Goal: Task Accomplishment & Management: Use online tool/utility

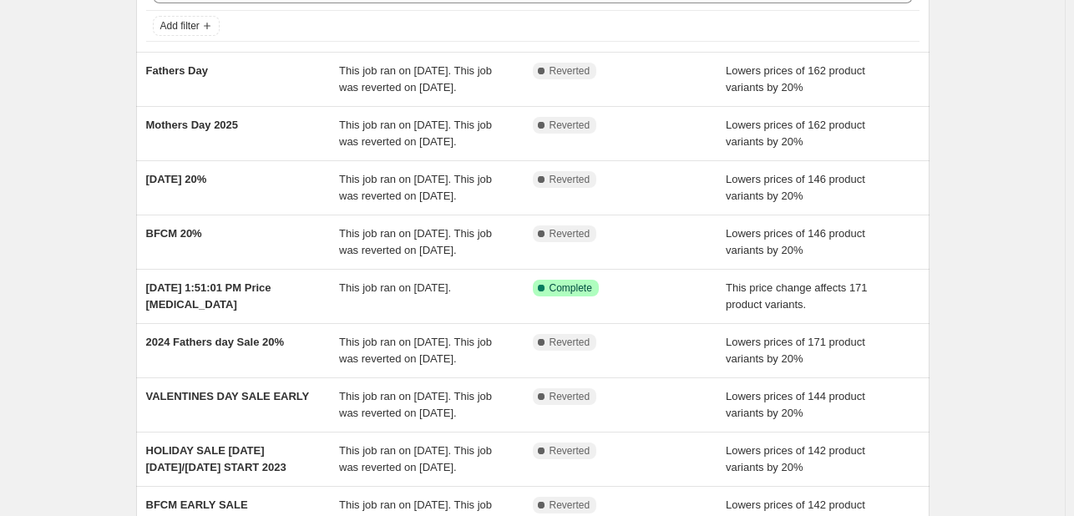
scroll to position [100, 0]
click at [236, 259] on div "BFCM 20%" at bounding box center [243, 242] width 194 height 33
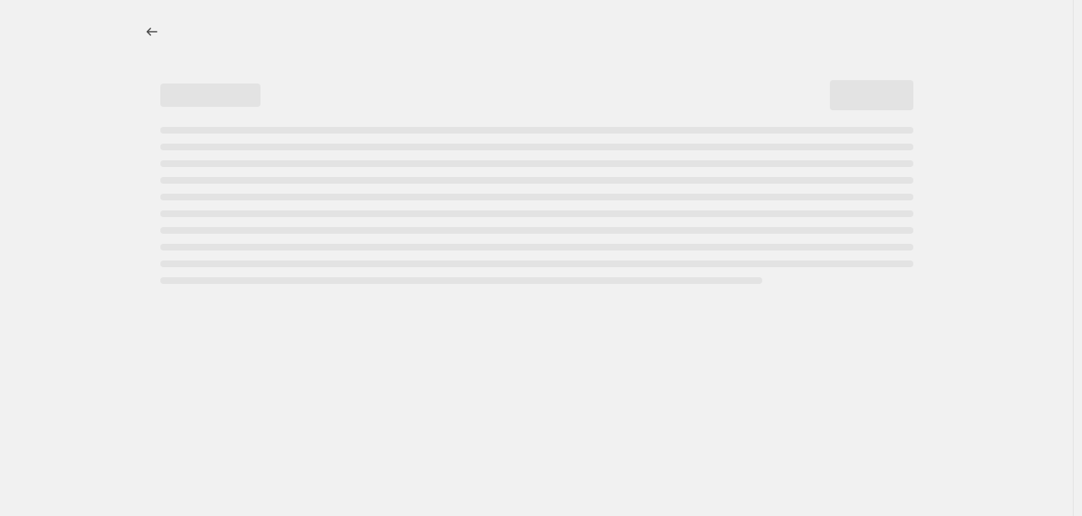
select select "percentage"
select select "not_equal"
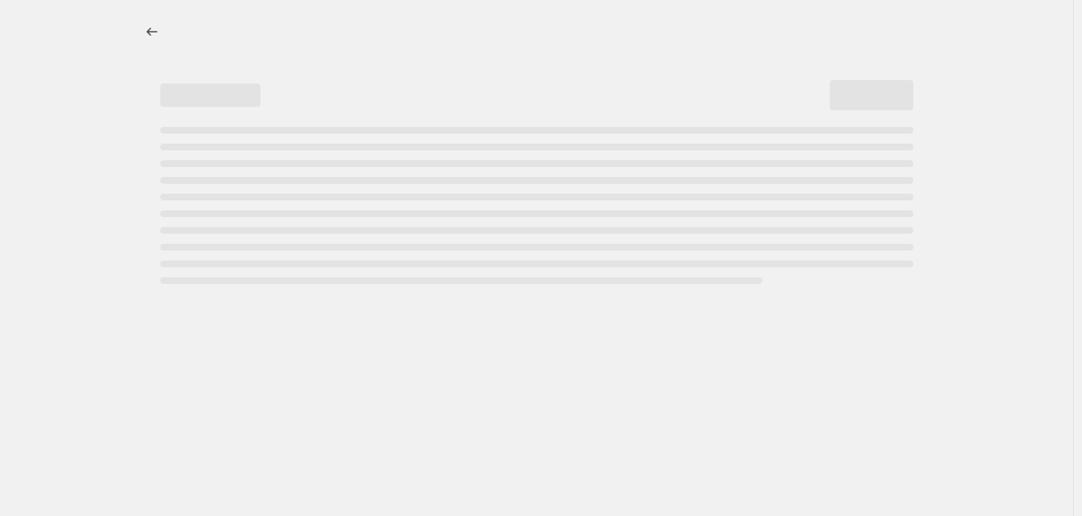
select select "not_equal"
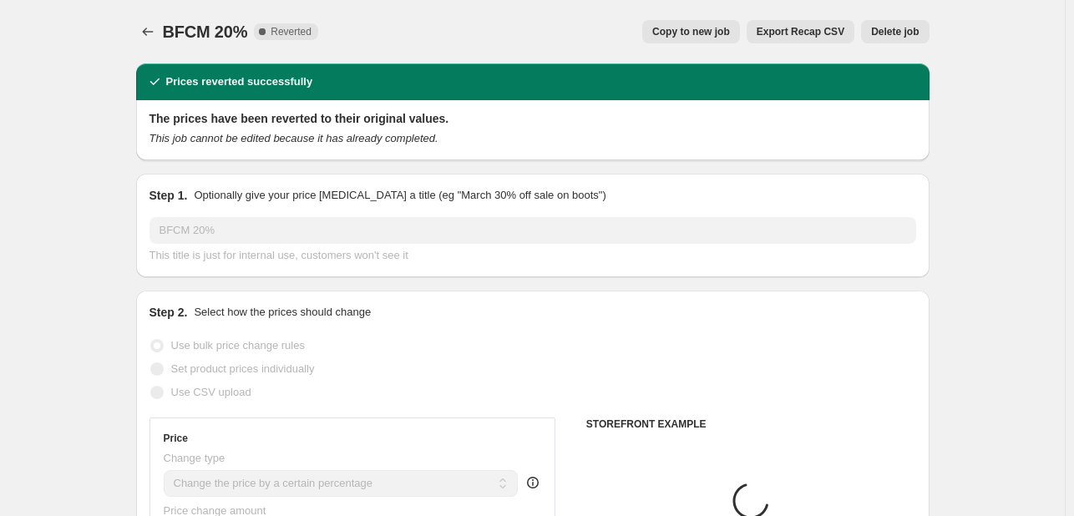
select select "collection"
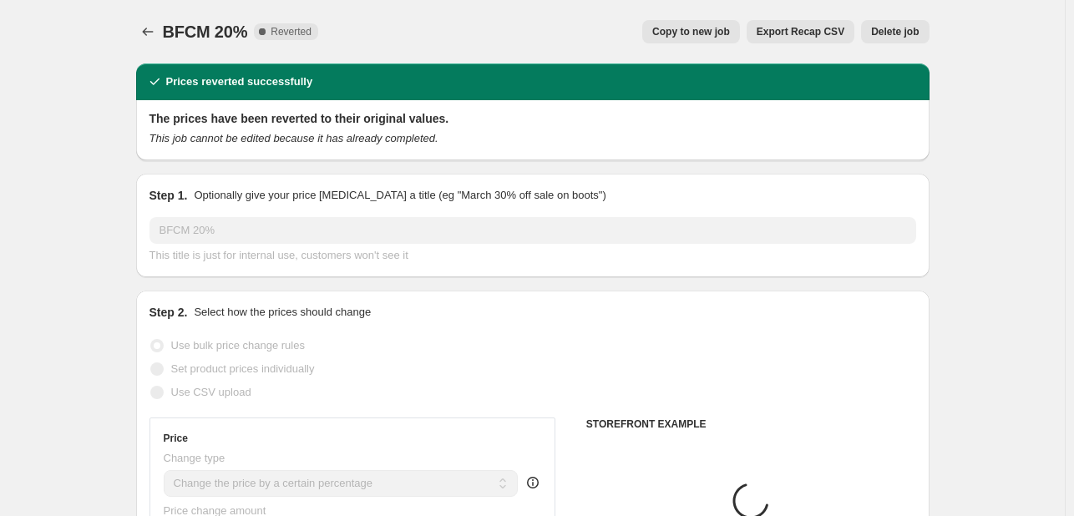
select select "collection"
click at [682, 31] on span "Copy to new job" at bounding box center [691, 31] width 78 height 13
select select "percentage"
select select "collection"
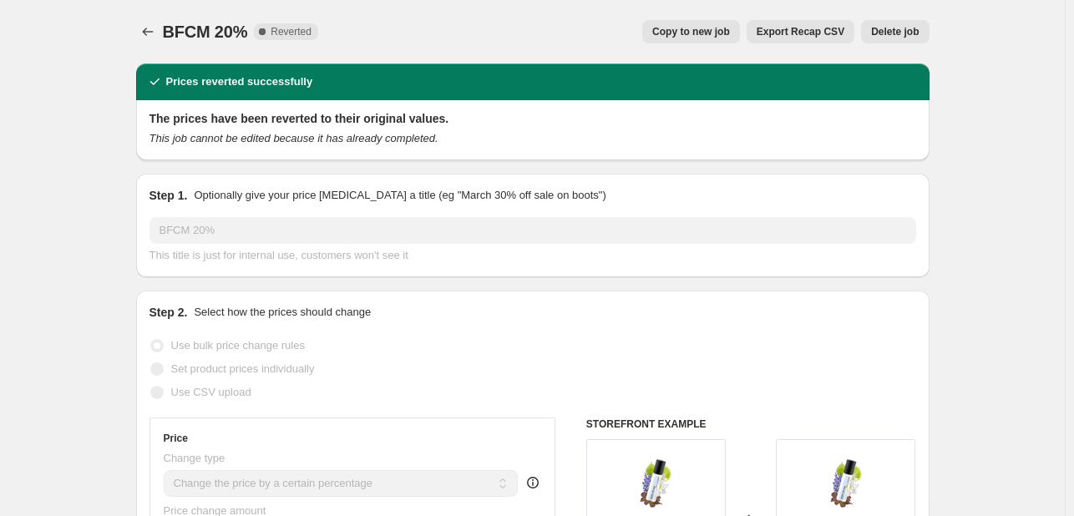
select select "collection"
select select "not_equal"
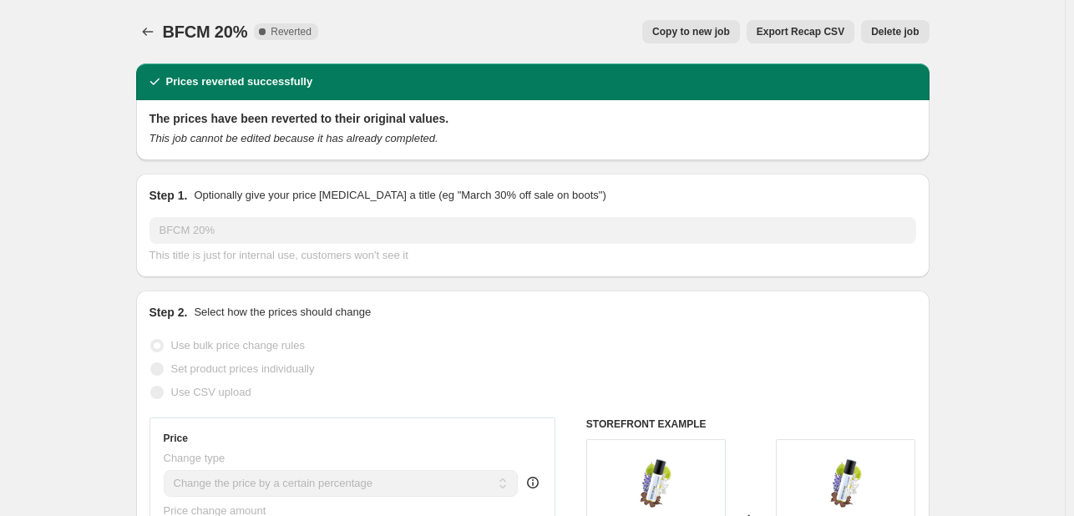
select select "not_equal"
select select "collection"
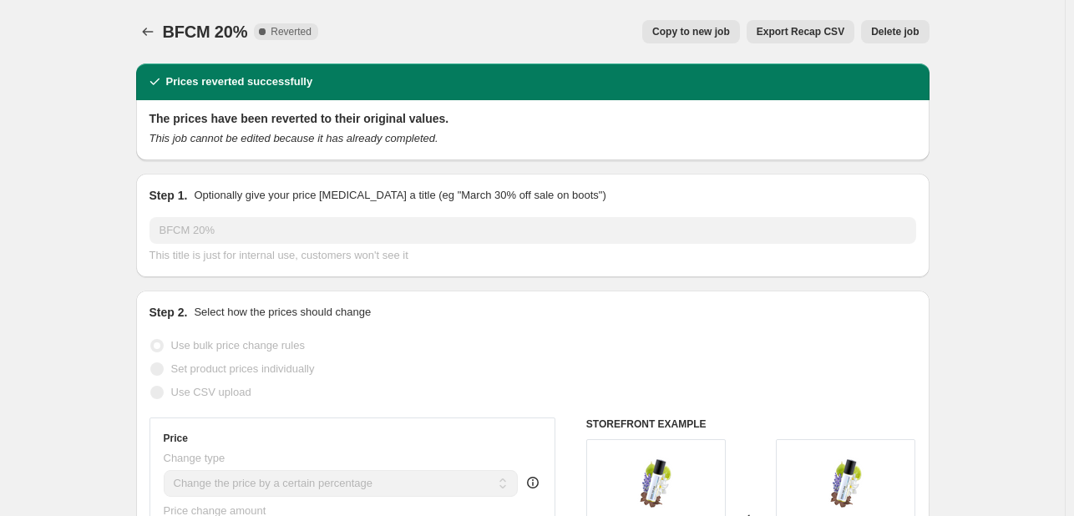
select select "not_equal"
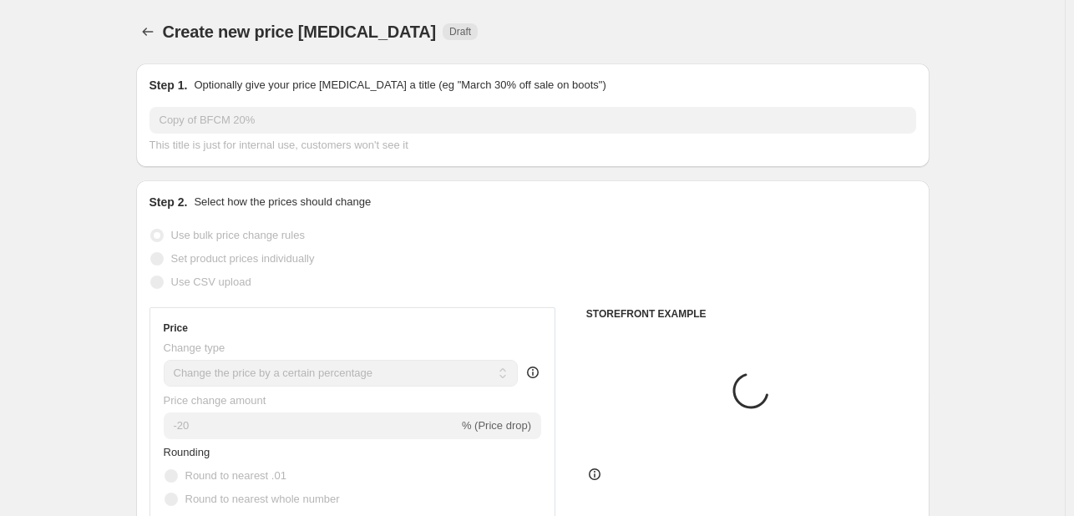
click at [304, 121] on input "Copy of BFCM 20%" at bounding box center [533, 120] width 767 height 27
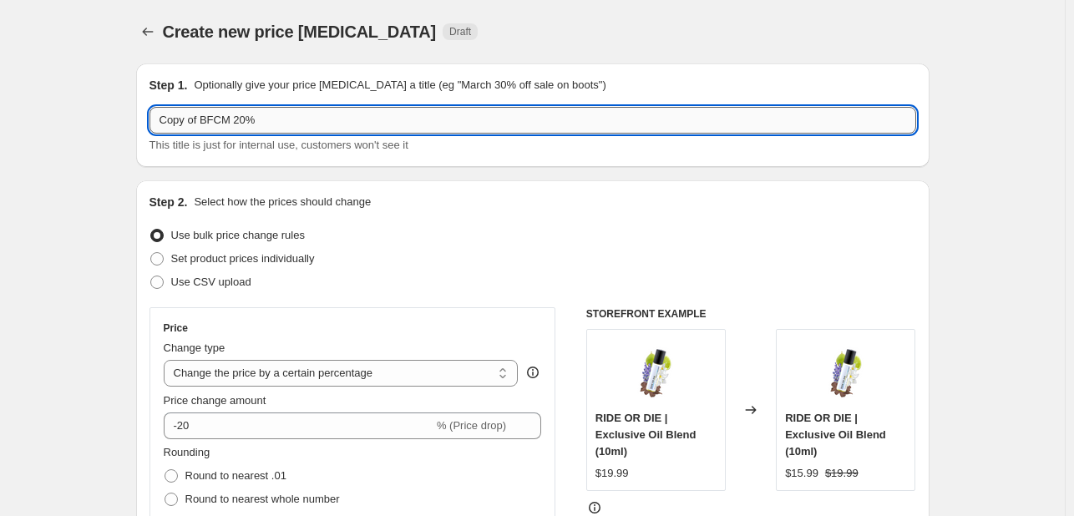
click at [304, 121] on input "Copy of BFCM 20%" at bounding box center [533, 120] width 767 height 27
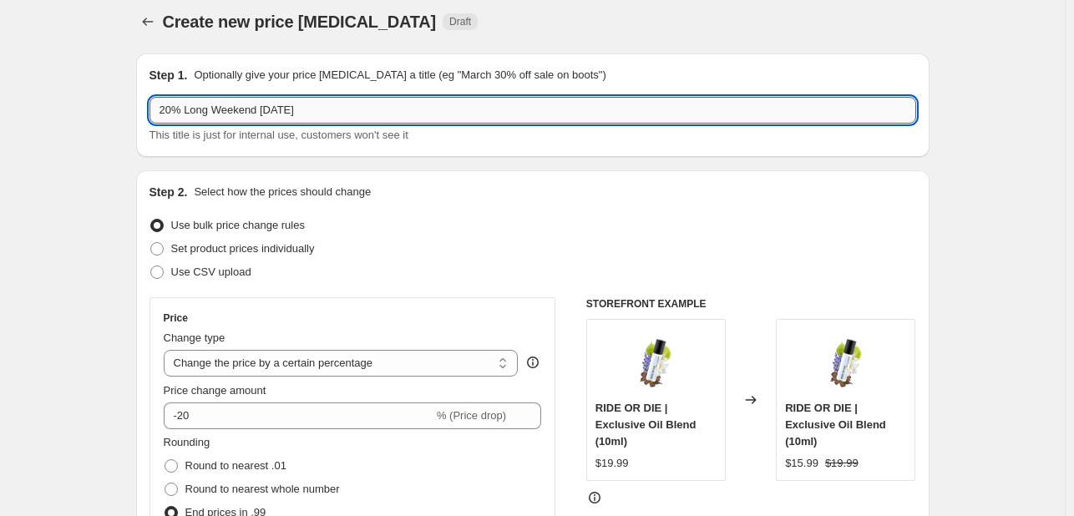
click at [301, 105] on input "20% Long Weekend [DATE]" at bounding box center [533, 110] width 767 height 27
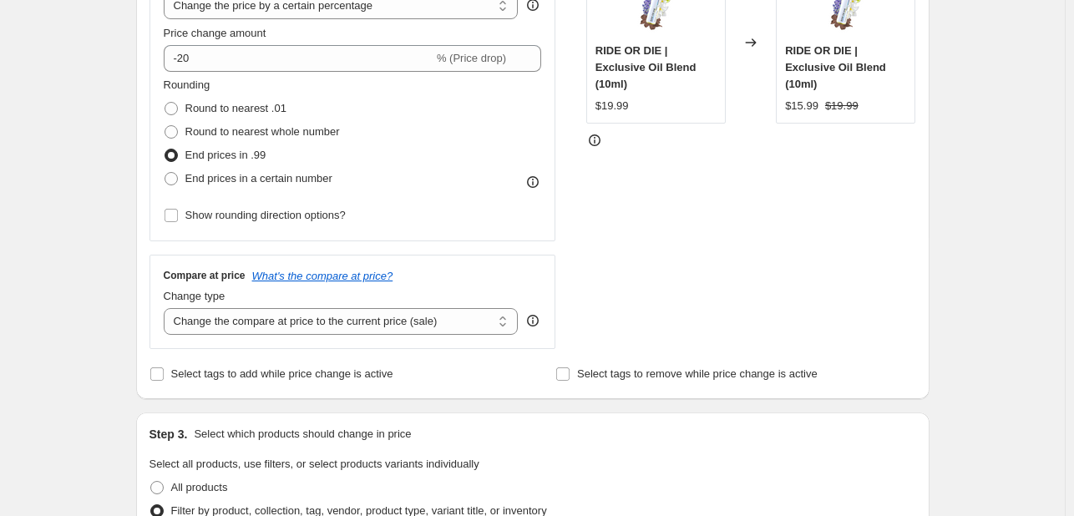
scroll to position [369, 0]
type input "20% Long Weekend [DATE]"
click at [175, 210] on input "Show rounding direction options?" at bounding box center [171, 213] width 13 height 13
checkbox input "true"
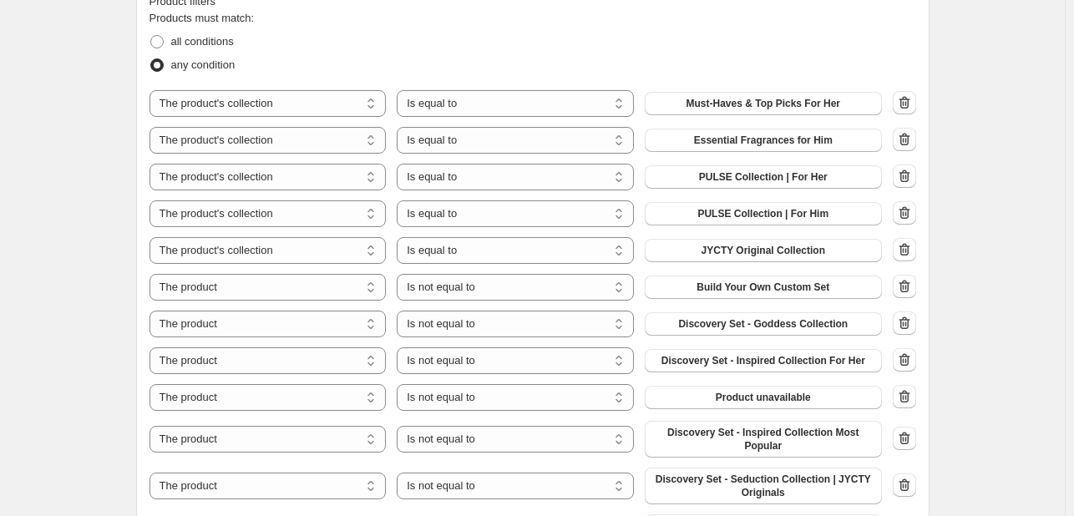
scroll to position [1052, 0]
click at [163, 43] on span at bounding box center [156, 40] width 13 height 13
click at [151, 35] on input "all conditions" at bounding box center [150, 34] width 1 height 1
radio input "true"
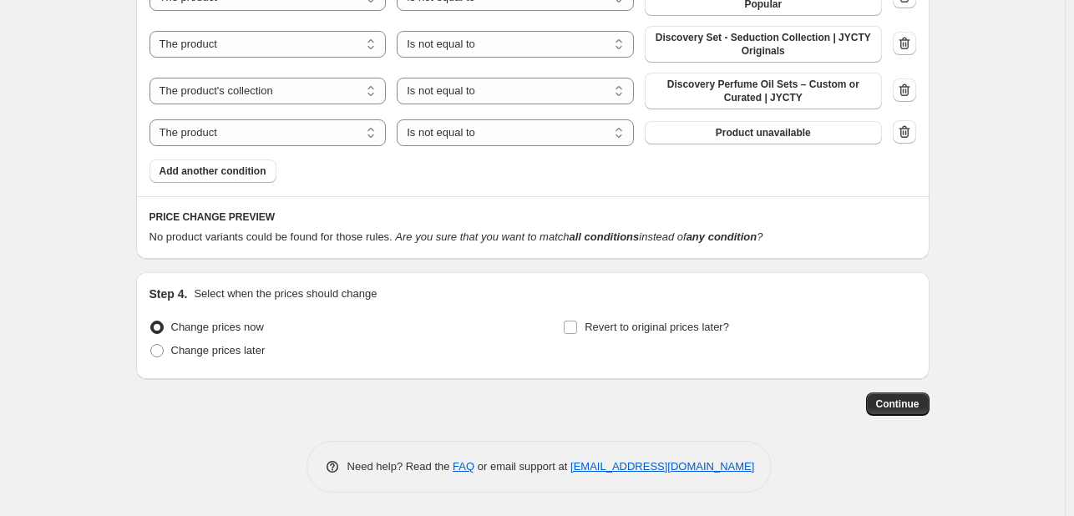
scroll to position [1493, 0]
click at [901, 398] on span "Continue" at bounding box center [897, 404] width 43 height 13
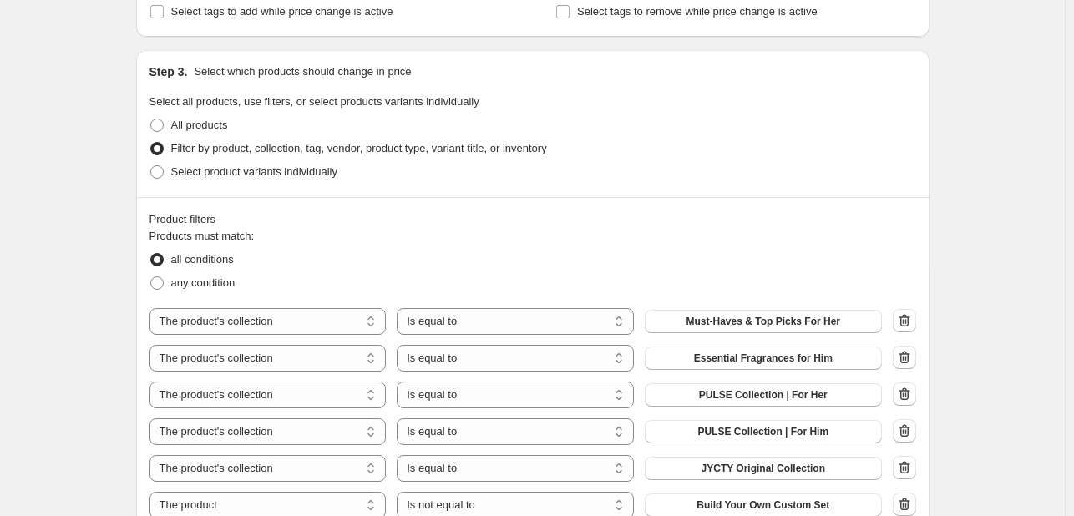
scroll to position [926, 0]
click at [205, 280] on span "any condition" at bounding box center [203, 283] width 64 height 13
click at [151, 278] on input "any condition" at bounding box center [150, 277] width 1 height 1
radio input "true"
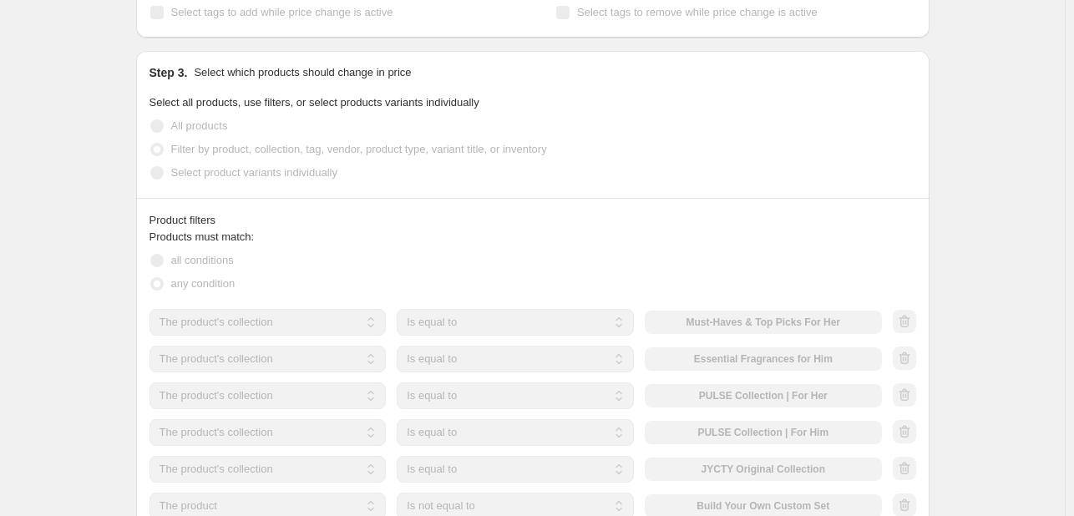
scroll to position [833, 0]
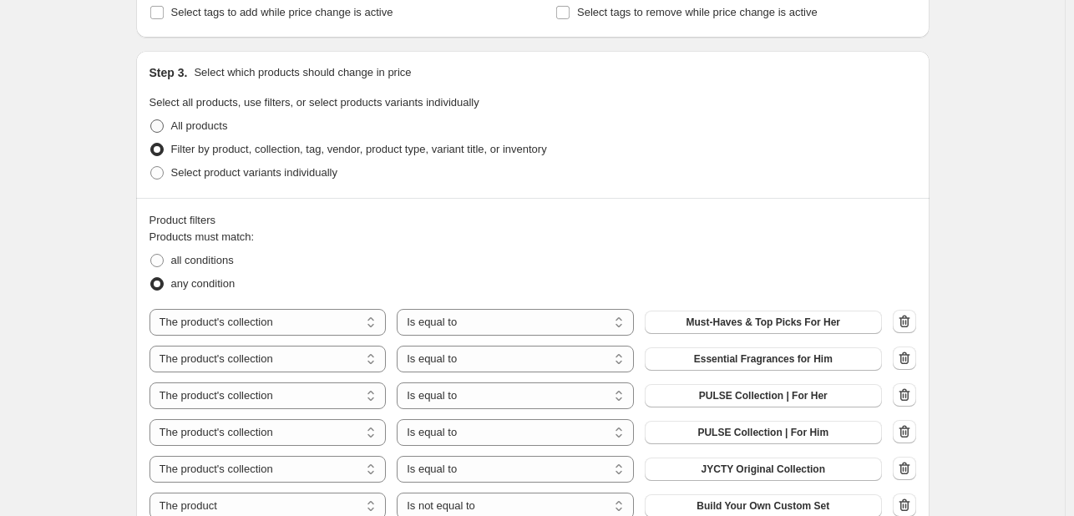
click at [163, 128] on span at bounding box center [156, 125] width 13 height 13
click at [151, 120] on input "All products" at bounding box center [150, 119] width 1 height 1
radio input "true"
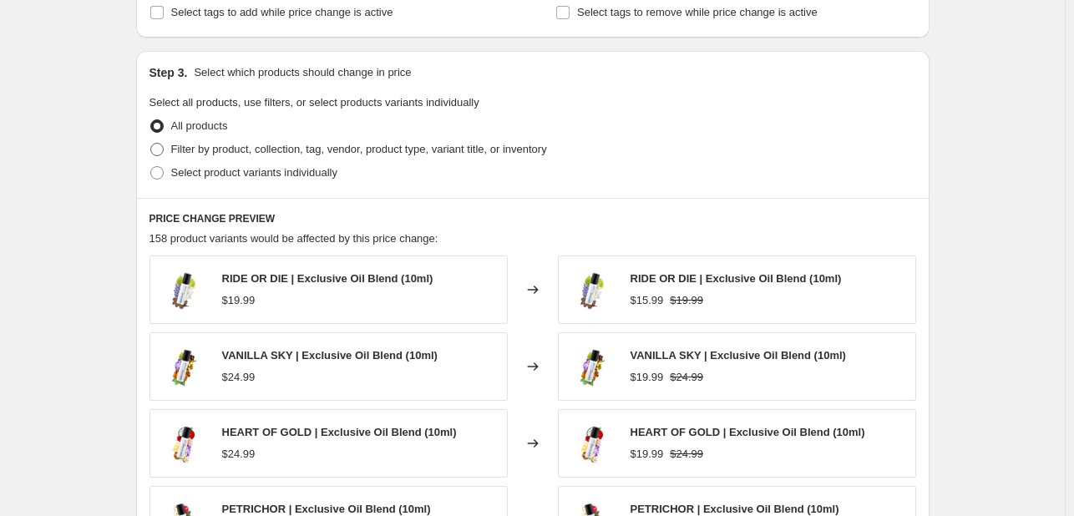
click at [162, 147] on span at bounding box center [156, 149] width 13 height 13
click at [151, 144] on input "Filter by product, collection, tag, vendor, product type, variant title, or inv…" at bounding box center [150, 143] width 1 height 1
radio input "true"
select select "collection"
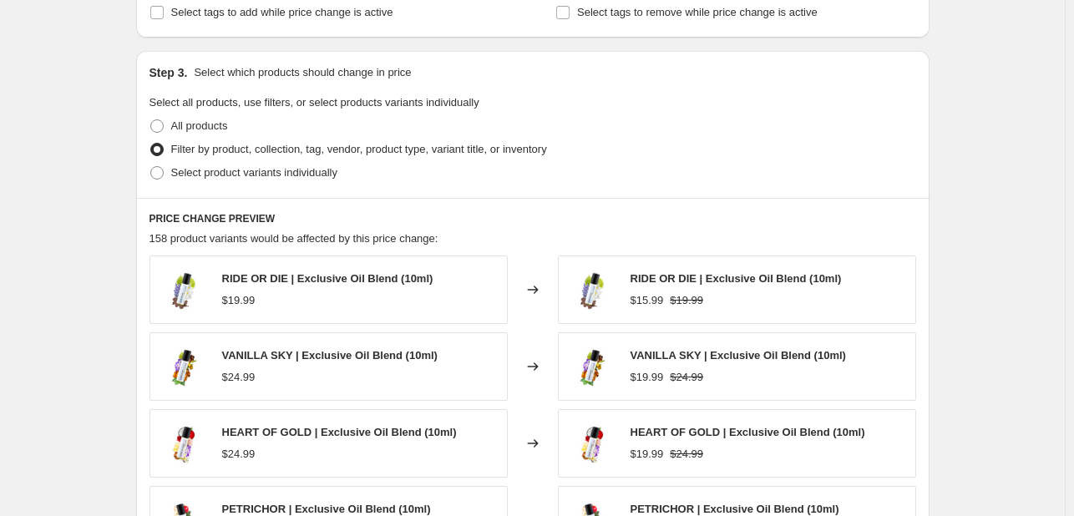
select select "collection"
select select "not_equal"
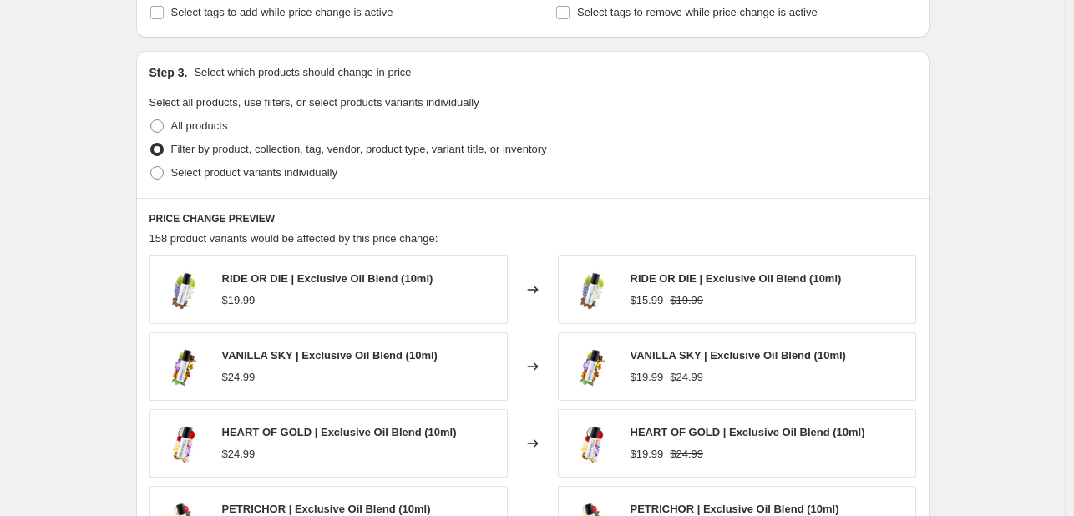
select select "not_equal"
select select "collection"
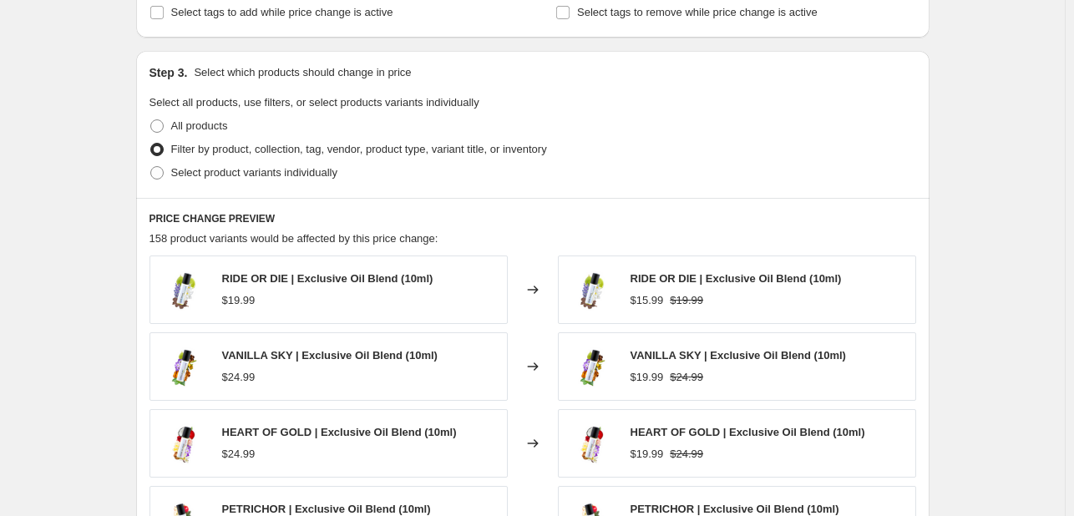
select select "not_equal"
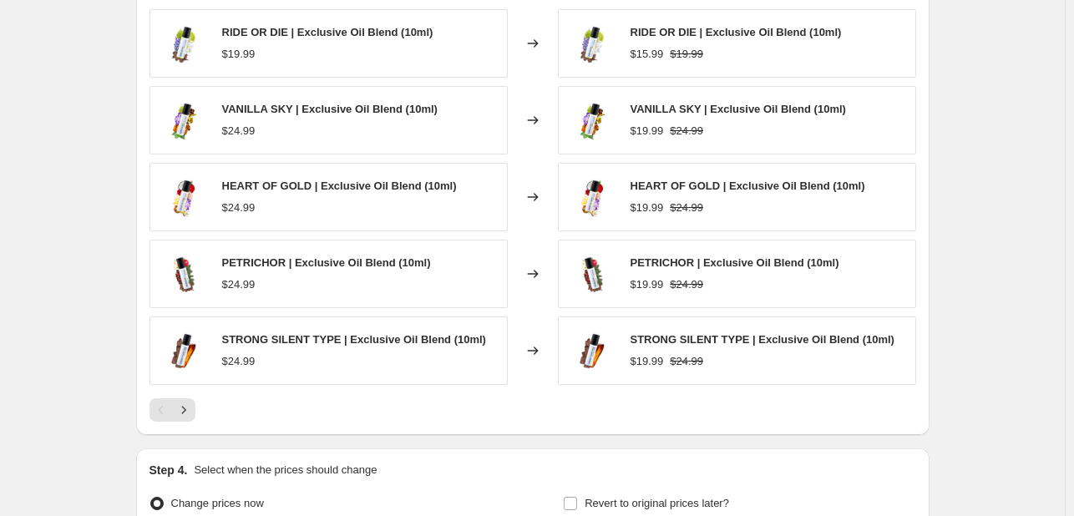
scroll to position [1914, 0]
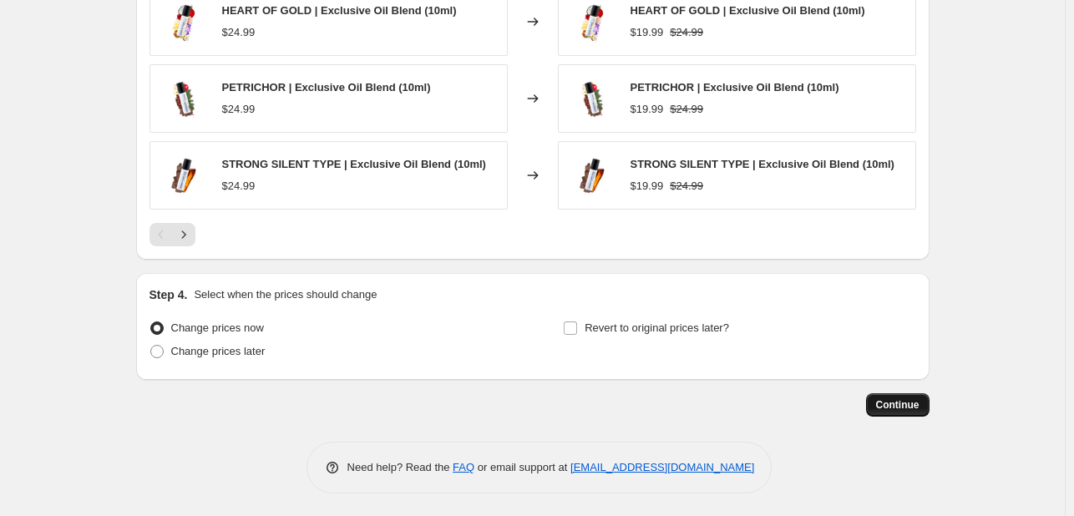
click at [920, 398] on span "Continue" at bounding box center [897, 404] width 43 height 13
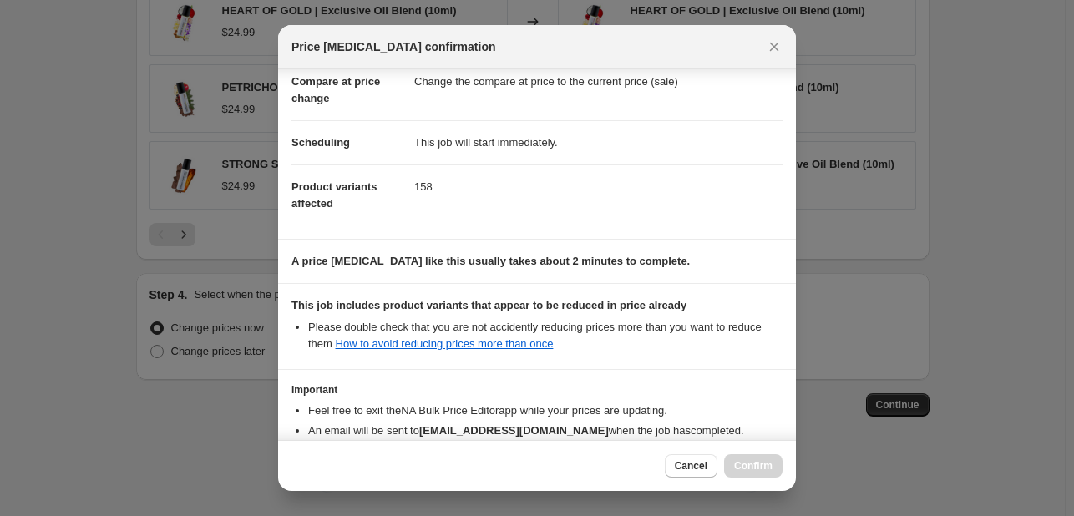
scroll to position [185, 0]
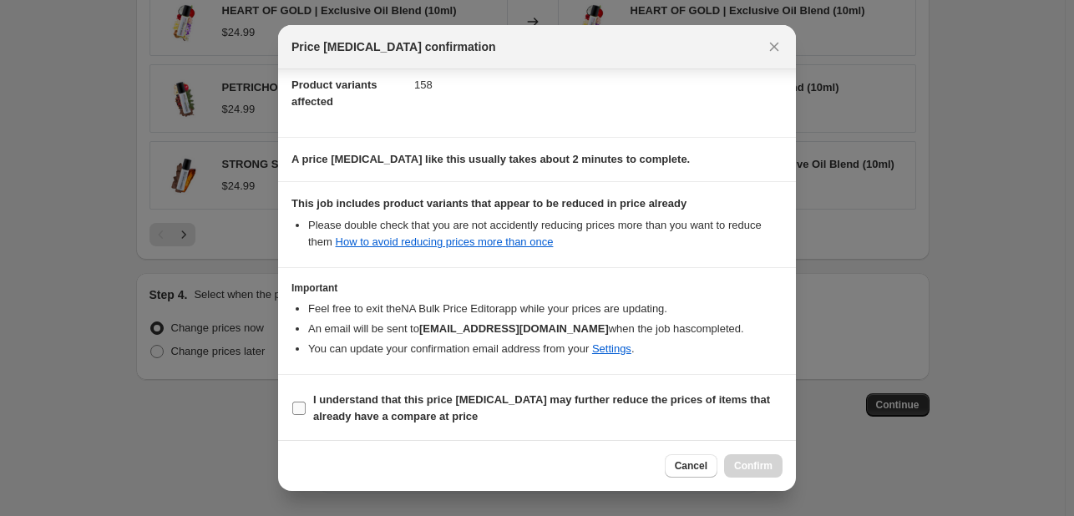
click at [297, 408] on input "I understand that this price [MEDICAL_DATA] may further reduce the prices of it…" at bounding box center [298, 408] width 13 height 13
checkbox input "true"
click at [756, 459] on button "Confirm" at bounding box center [753, 465] width 58 height 23
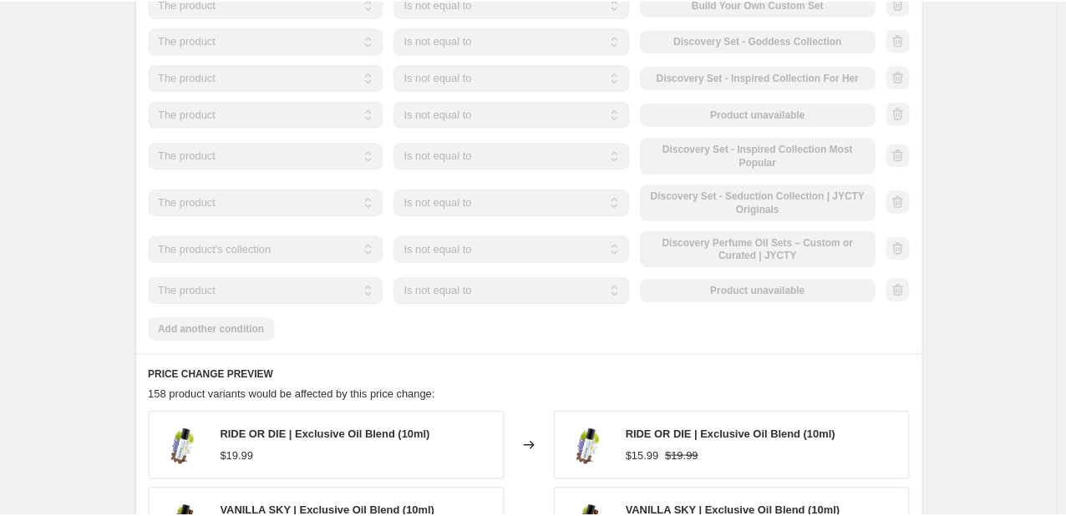
scroll to position [1025, 0]
